Goal: Task Accomplishment & Management: Use online tool/utility

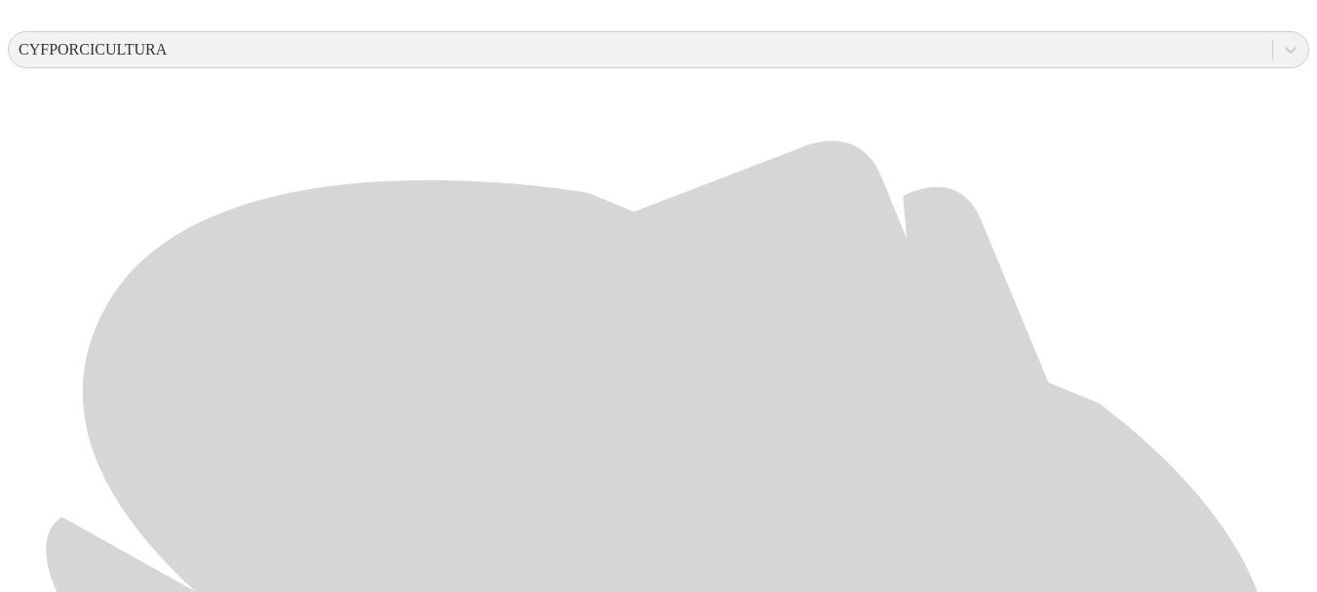
scroll to position [771, 0]
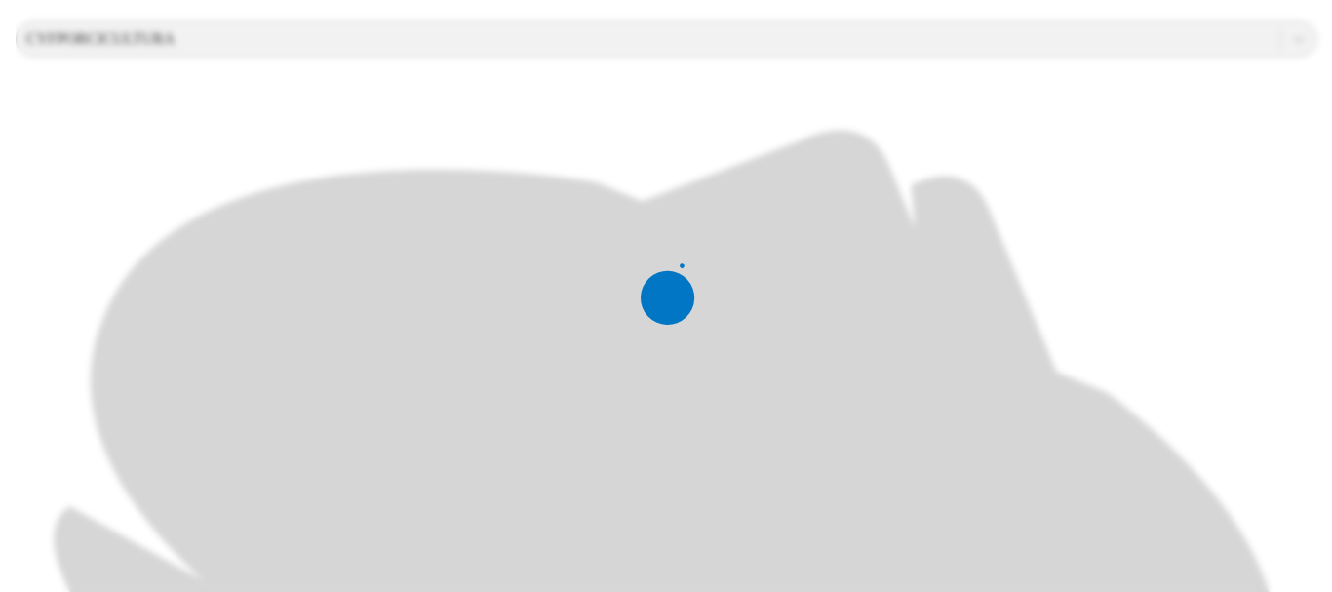
scroll to position [0, 0]
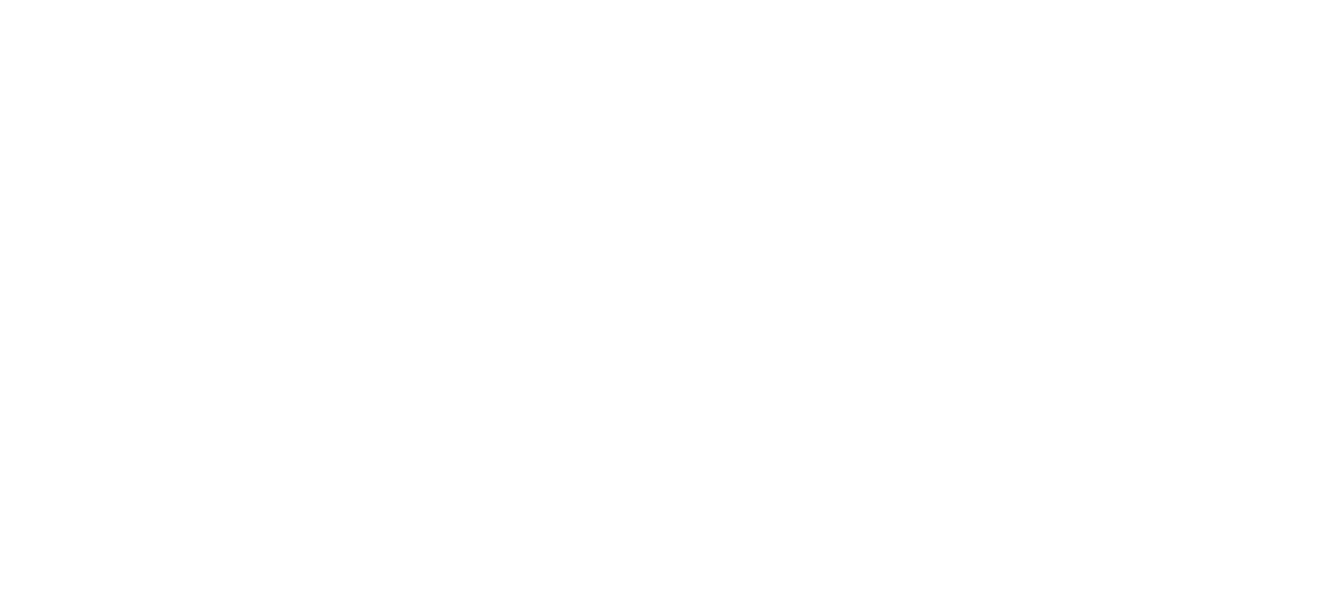
paste input "S4 - [PERSON_NAME] - [GEOGRAPHIC_DATA] - CEBA - 2025"
type input "S"
drag, startPoint x: 1013, startPoint y: 300, endPoint x: 731, endPoint y: 310, distance: 282.0
type input "[DATE]"
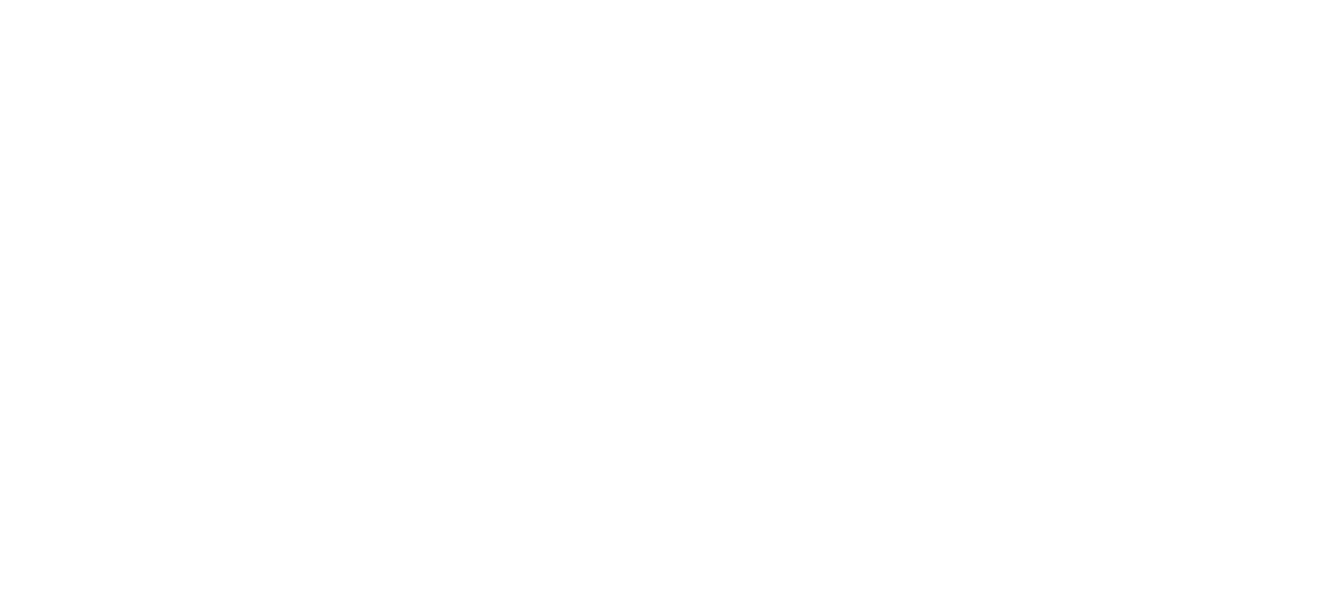
paste input "[DATE]"
type input "[DATE]"
paste input "[DATE]"
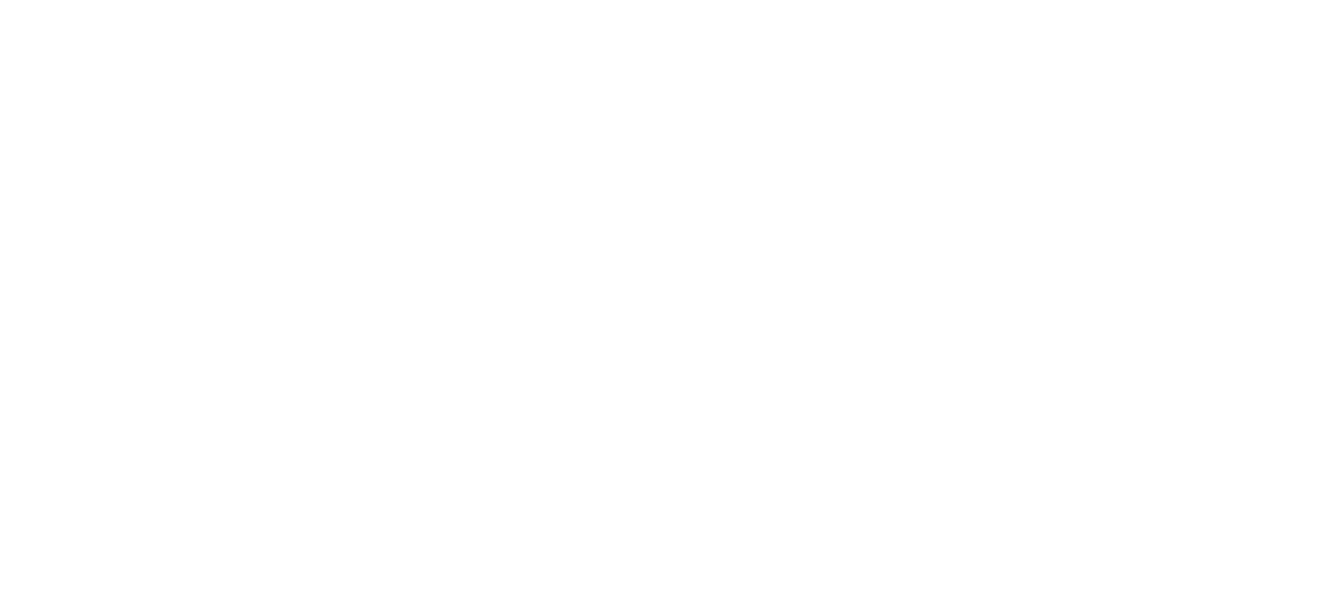
type input "[DATE]"
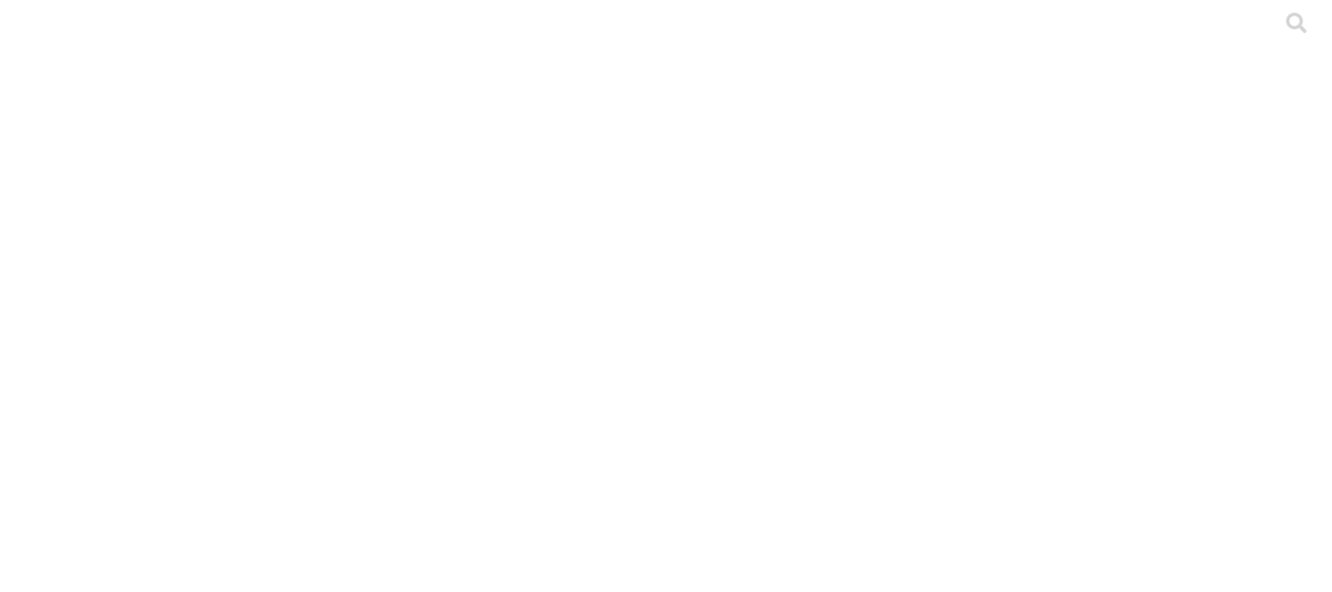
paste input "[DATE]"
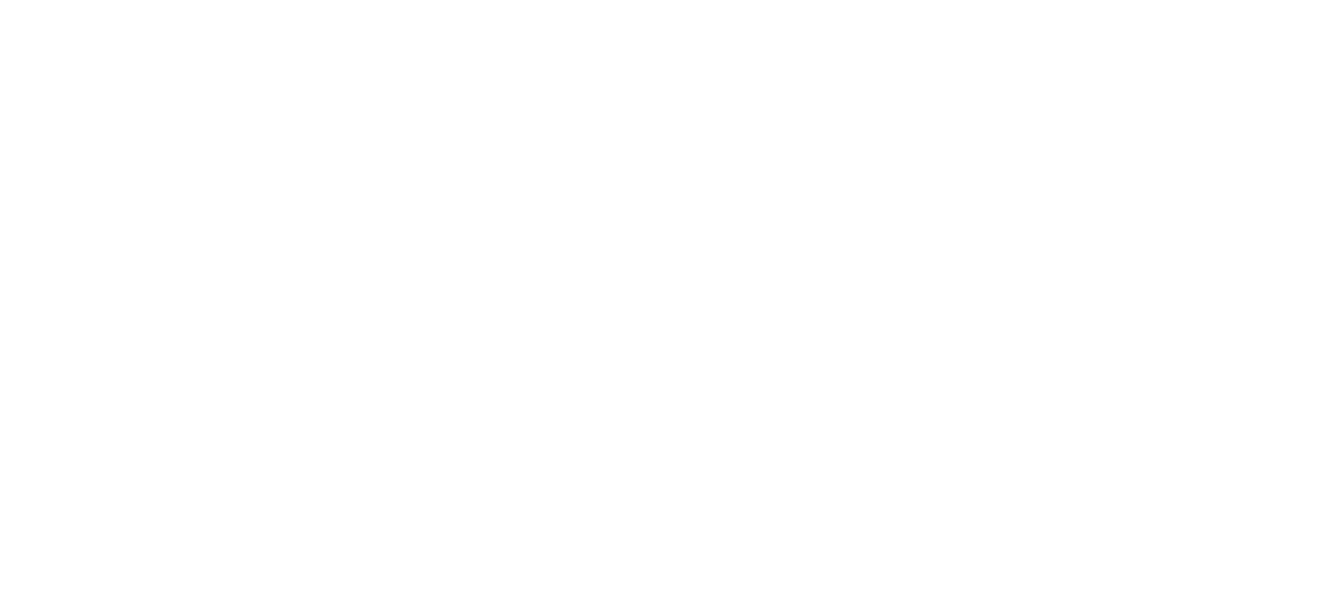
type input "[DATE]"
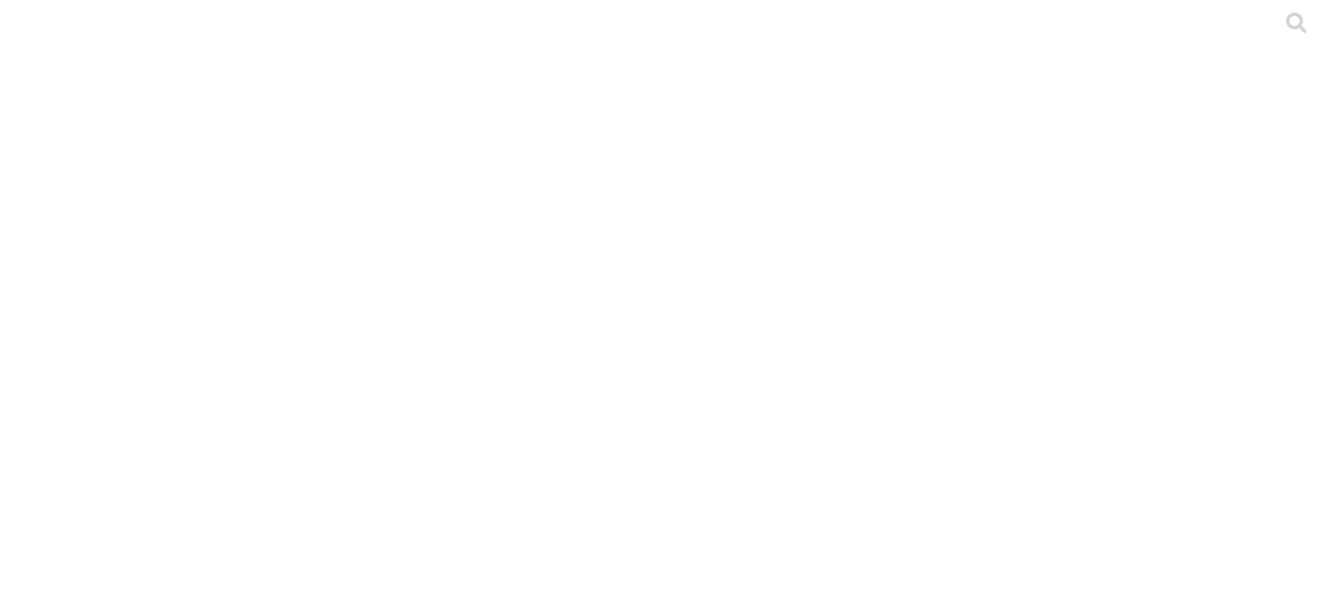
paste input "[DATE]"
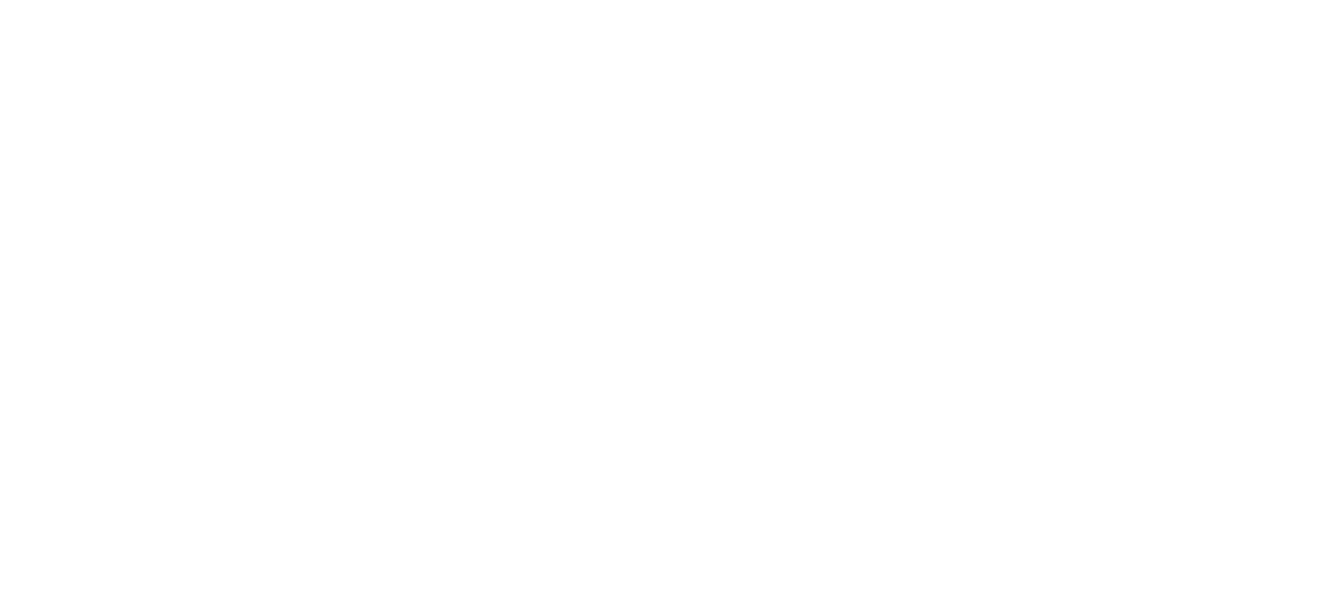
type input "[DATE]"
